Goal: Task Accomplishment & Management: Manage account settings

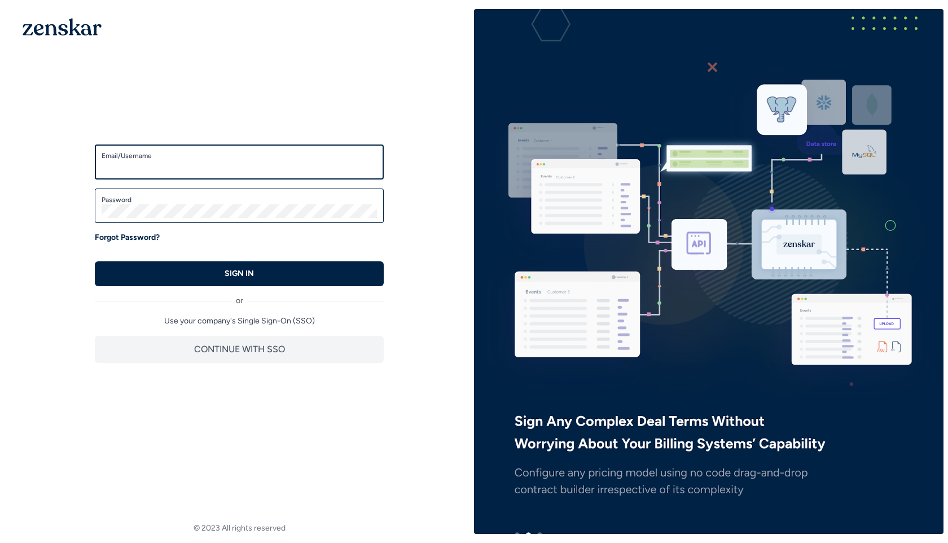
type input "**********"
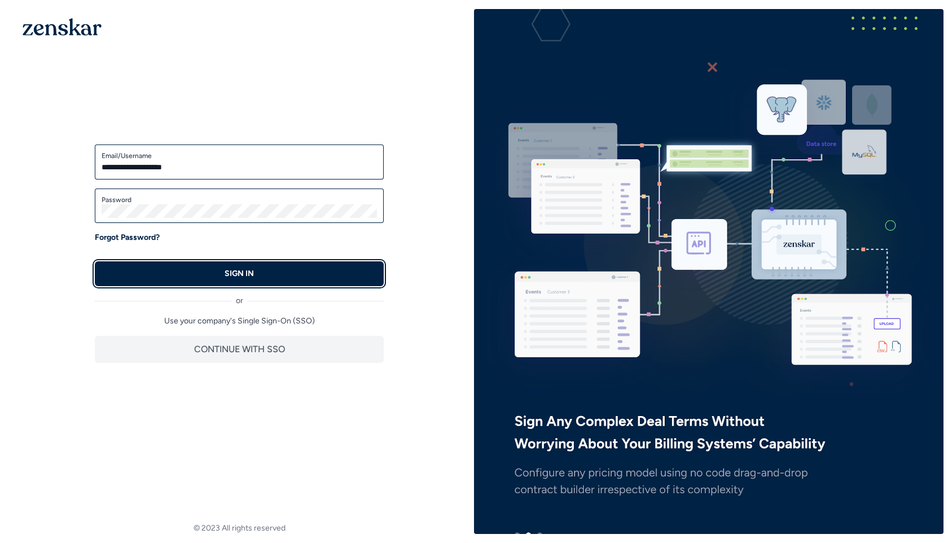
click at [164, 266] on button "SIGN IN" at bounding box center [239, 273] width 289 height 25
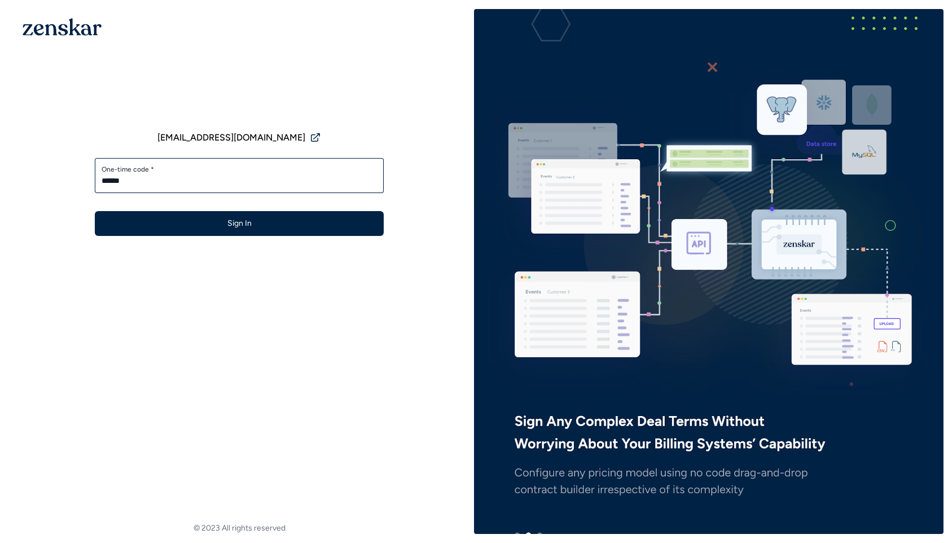
type input "******"
click at [95, 211] on button "Sign In" at bounding box center [239, 223] width 289 height 25
